Goal: Task Accomplishment & Management: Manage account settings

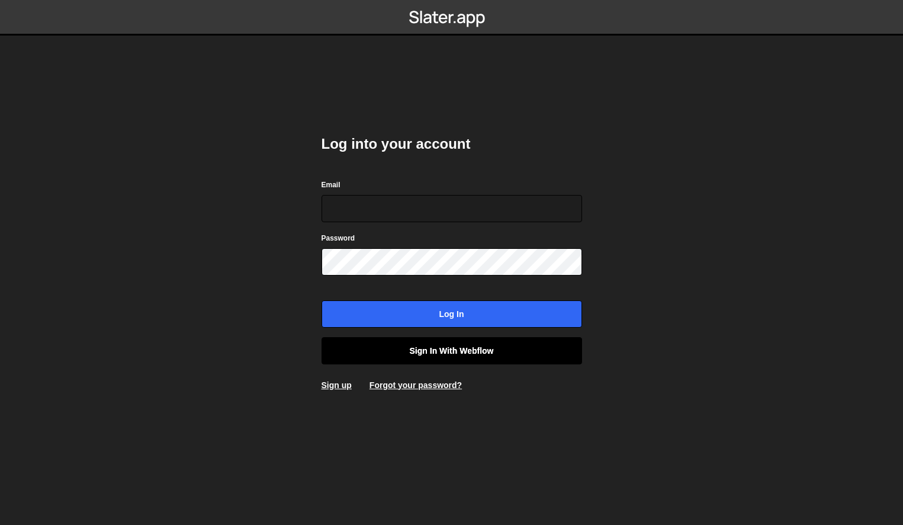
click at [459, 351] on link "Sign in with Webflow" at bounding box center [452, 350] width 261 height 27
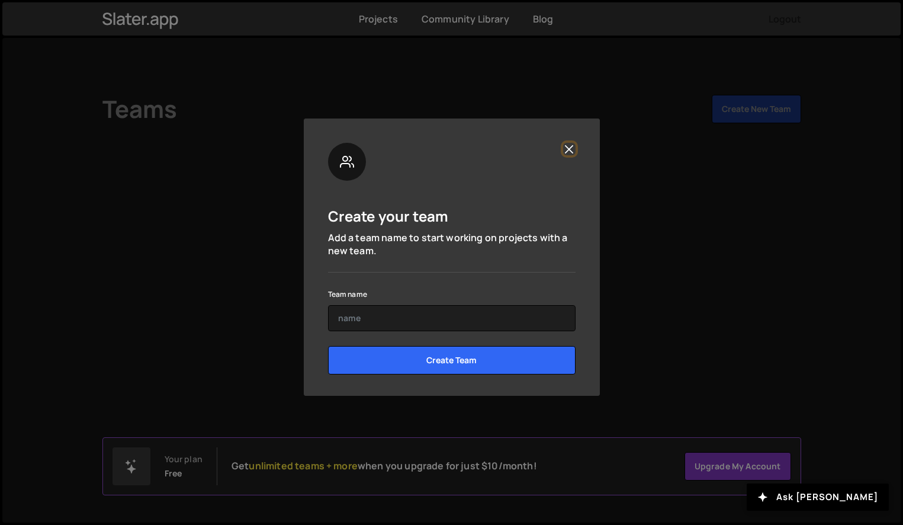
click at [567, 148] on button "Close" at bounding box center [569, 149] width 12 height 12
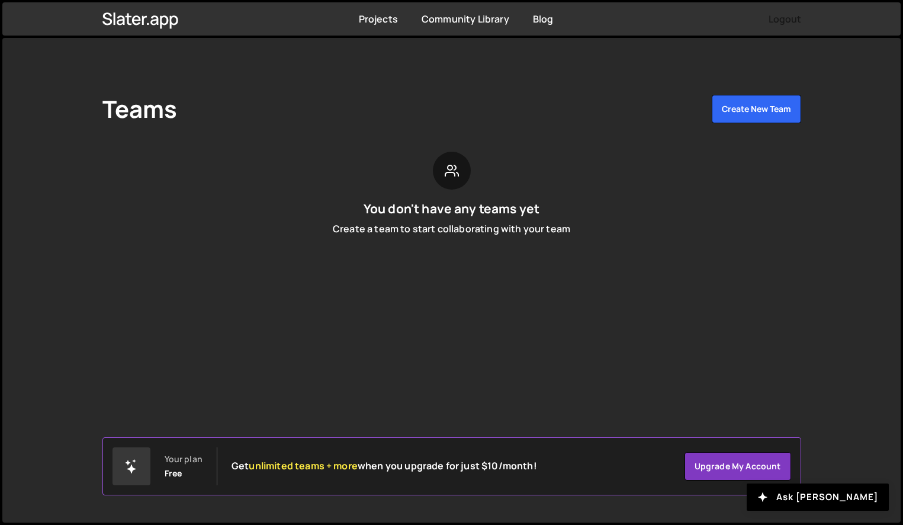
click at [189, 468] on div "Your plan Free" at bounding box center [184, 466] width 38 height 24
drag, startPoint x: 881, startPoint y: 190, endPoint x: 861, endPoint y: 185, distance: 20.1
click at [879, 187] on div "Teams Create New Team You don't have any teams yet Create a team to start colla…" at bounding box center [451, 280] width 899 height 485
click at [372, 22] on link "Projects" at bounding box center [378, 18] width 39 height 13
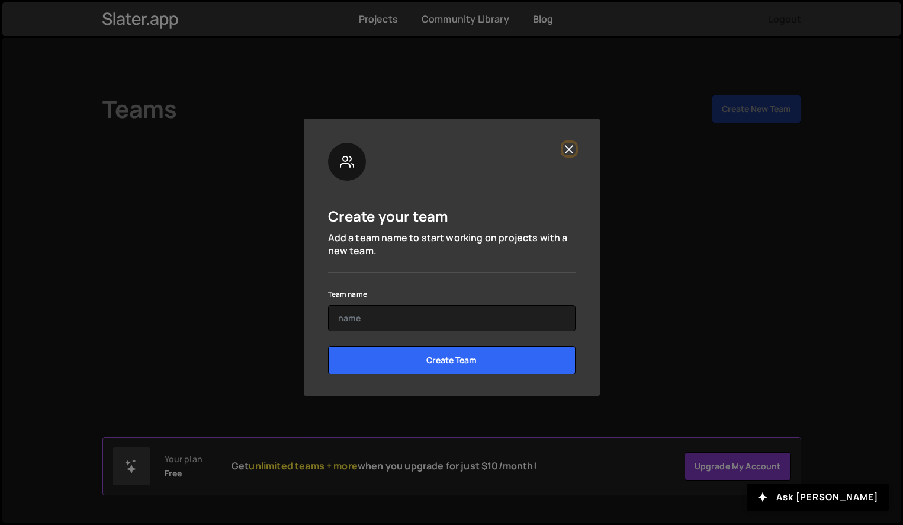
click at [568, 147] on button "Close" at bounding box center [569, 149] width 12 height 12
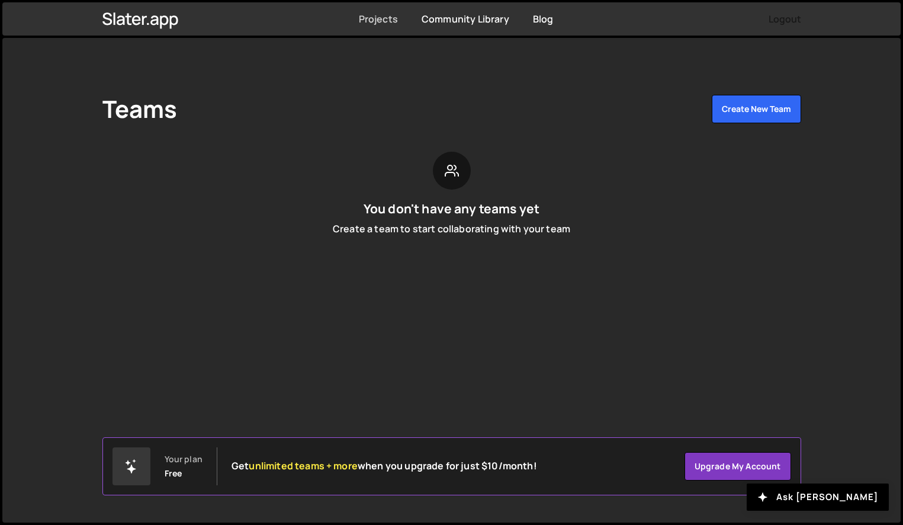
click at [380, 18] on link "Projects" at bounding box center [378, 18] width 39 height 13
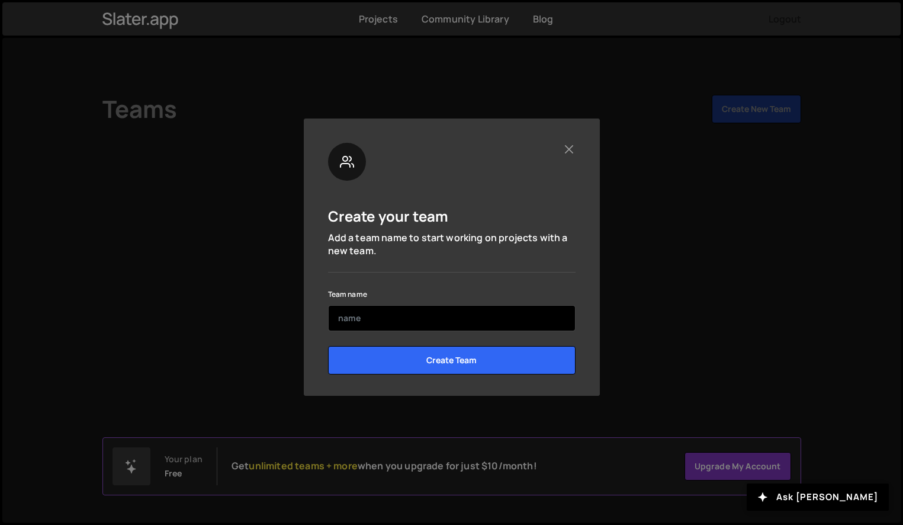
click at [400, 318] on input "text" at bounding box center [452, 318] width 248 height 26
type input "Loc Tran"
click at [328, 346] on input "Create Team" at bounding box center [452, 360] width 248 height 28
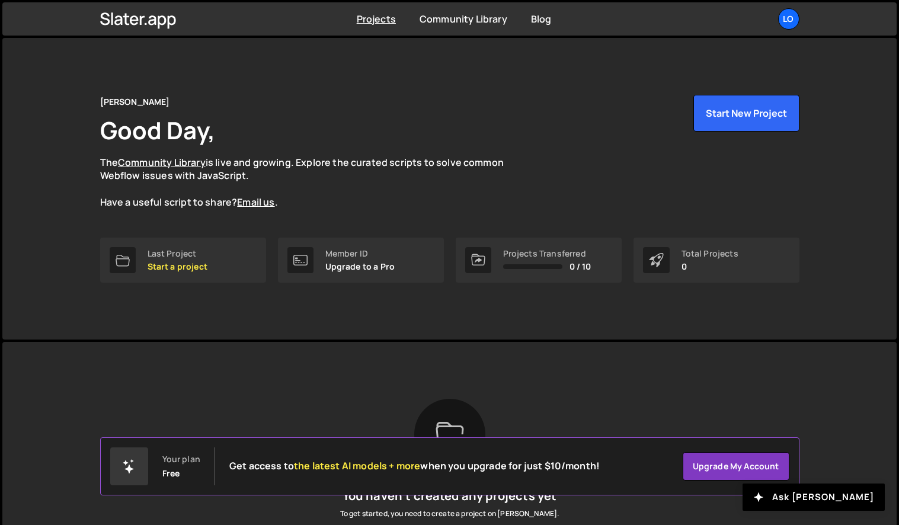
drag, startPoint x: 897, startPoint y: 184, endPoint x: 889, endPoint y: 207, distance: 23.8
click at [892, 195] on div "[PERSON_NAME] Good Day, The Community Library is live and growing. Explore the …" at bounding box center [449, 336] width 899 height 600
drag, startPoint x: 886, startPoint y: 211, endPoint x: 900, endPoint y: 190, distance: 24.8
click at [891, 191] on div "[PERSON_NAME] Good Day, The Community Library is live and growing. Explore the …" at bounding box center [449, 189] width 894 height 302
click at [210, 262] on link "Last Project Start a project" at bounding box center [183, 260] width 166 height 45
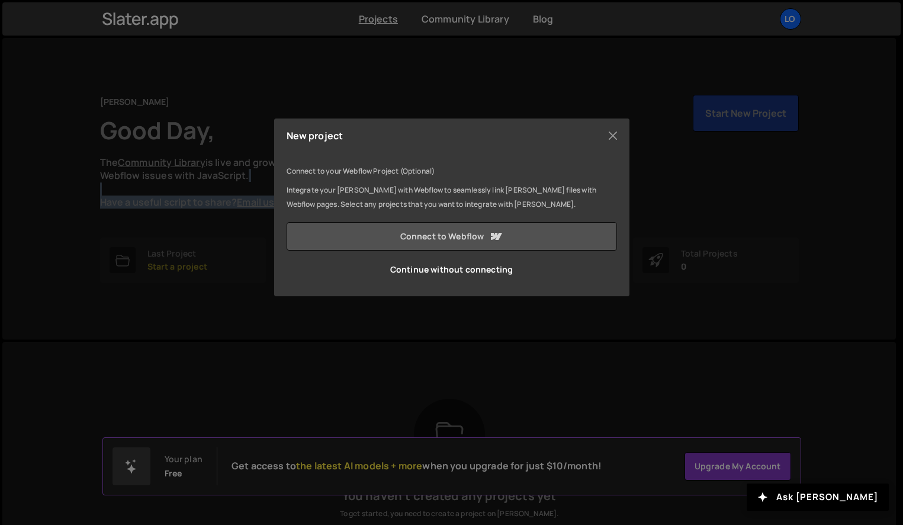
click at [436, 236] on link "Connect to Webflow" at bounding box center [452, 236] width 331 height 28
